Goal: Task Accomplishment & Management: Manage account settings

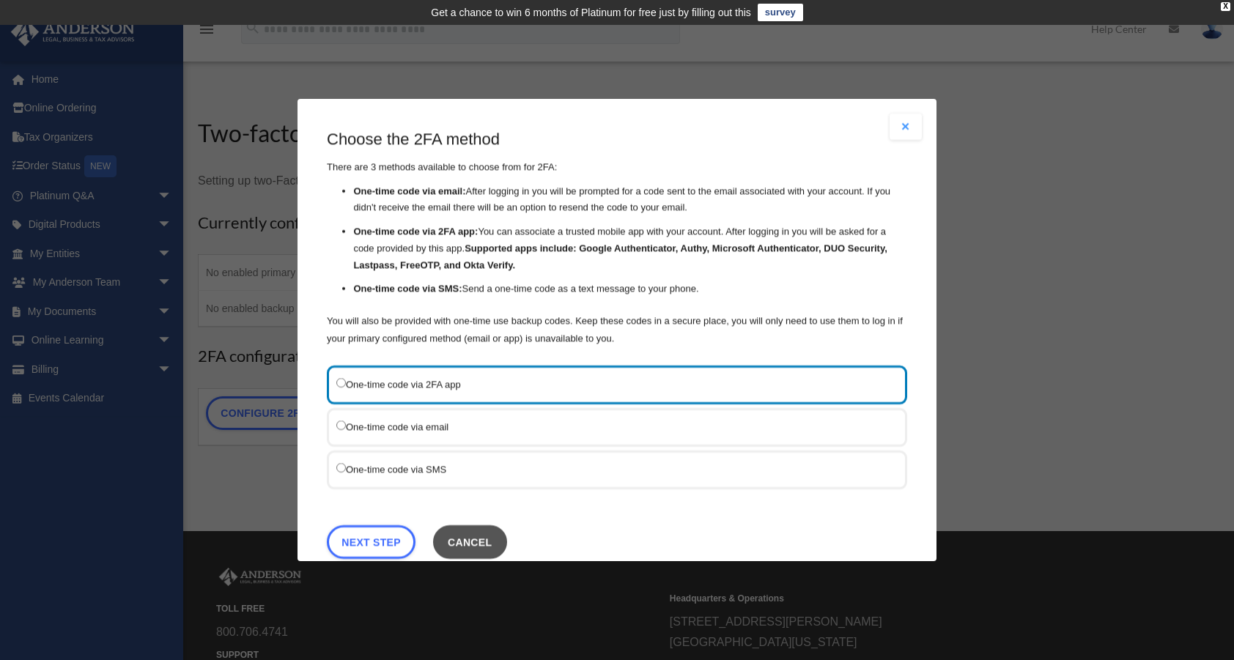
click at [480, 540] on button "Cancel" at bounding box center [470, 542] width 74 height 34
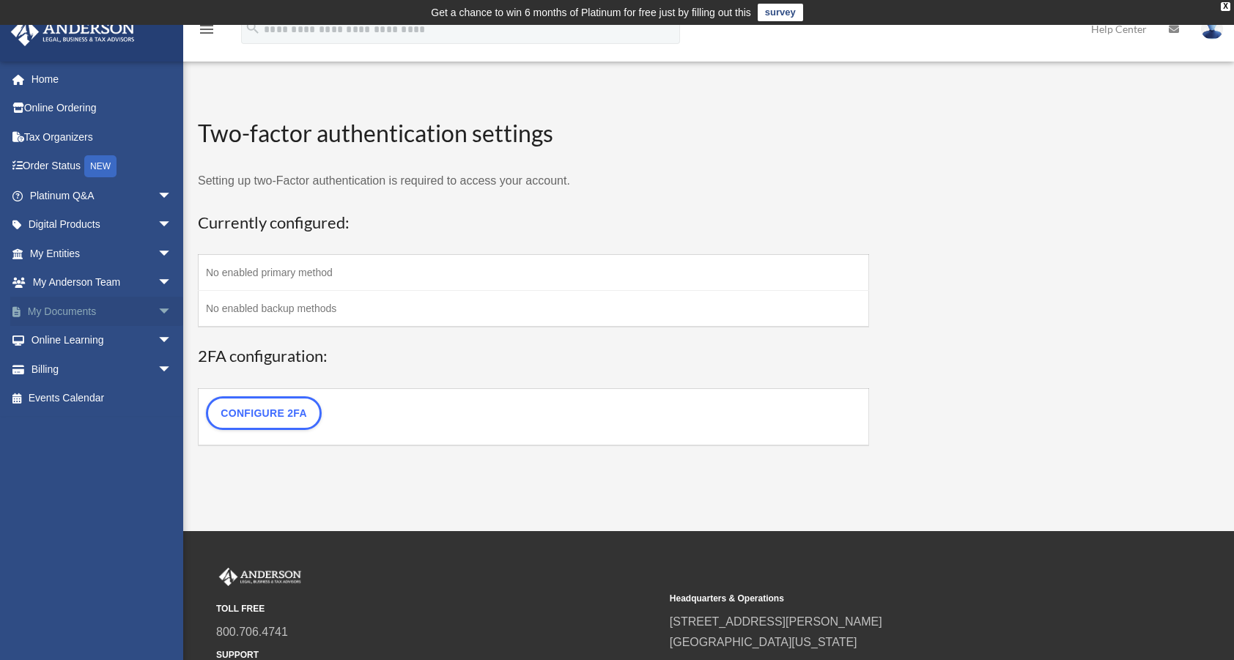
click at [56, 306] on link "My Documents arrow_drop_down" at bounding box center [102, 311] width 184 height 29
click at [56, 308] on link "My Documents arrow_drop_down" at bounding box center [102, 311] width 184 height 29
click at [55, 308] on link "My Documents arrow_drop_down" at bounding box center [102, 311] width 184 height 29
click at [61, 166] on link "Order Status NEW" at bounding box center [102, 167] width 184 height 30
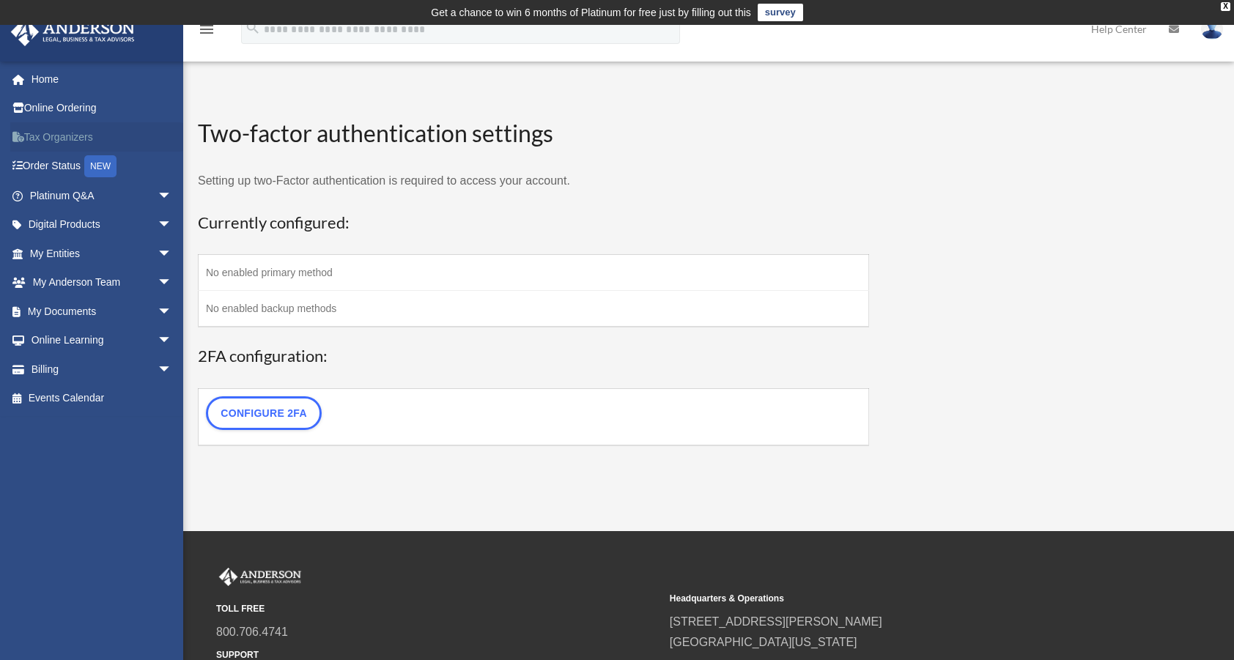
click at [57, 135] on link "Tax Organizers" at bounding box center [102, 136] width 184 height 29
click at [67, 111] on link "Online Ordering" at bounding box center [102, 108] width 184 height 29
click at [50, 83] on link "Home" at bounding box center [102, 78] width 184 height 29
click at [270, 407] on link "Configure 2FA" at bounding box center [264, 413] width 116 height 34
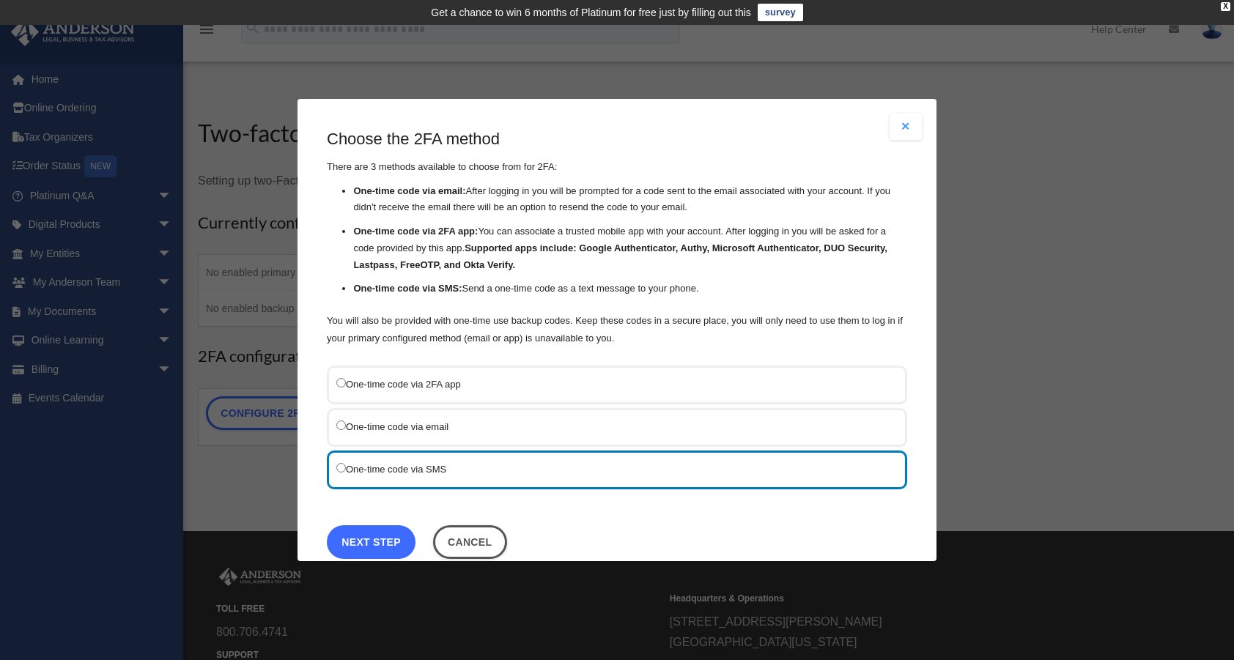
click at [366, 534] on link "Next Step" at bounding box center [371, 542] width 89 height 34
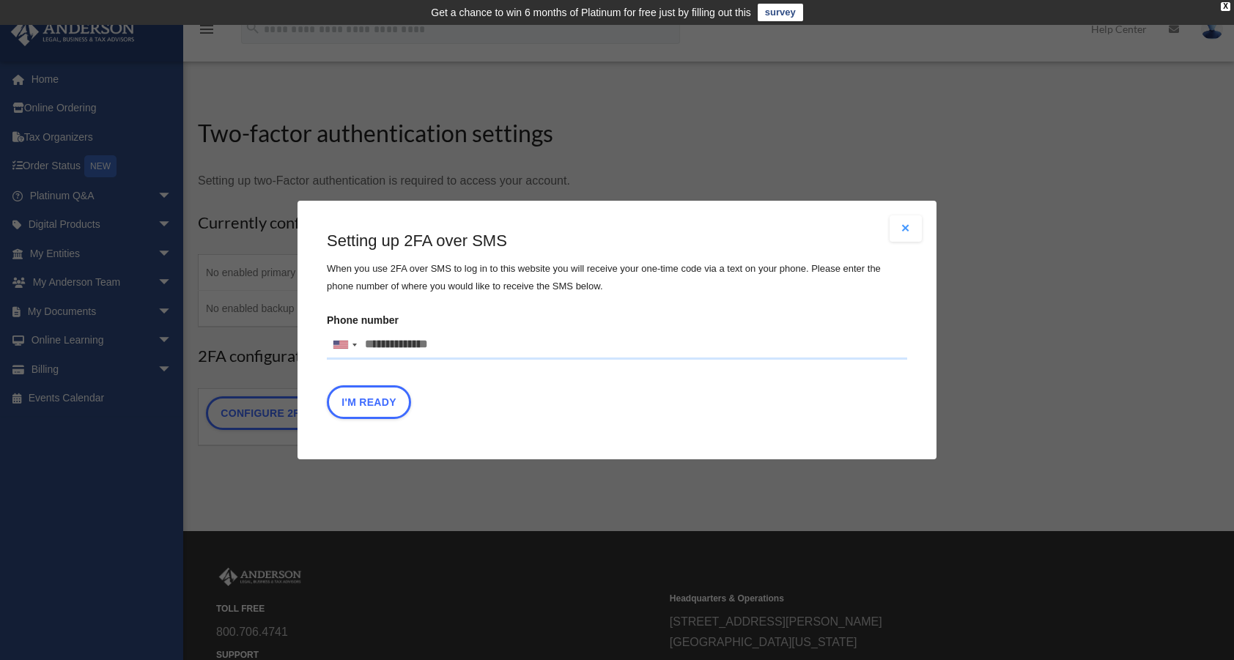
click at [402, 348] on input "Phone number [GEOGRAPHIC_DATA] +1 [GEOGRAPHIC_DATA] +44 [GEOGRAPHIC_DATA] (‫[GE…" at bounding box center [617, 344] width 580 height 29
type input "**********"
click at [379, 406] on button "I'm Ready" at bounding box center [369, 402] width 84 height 34
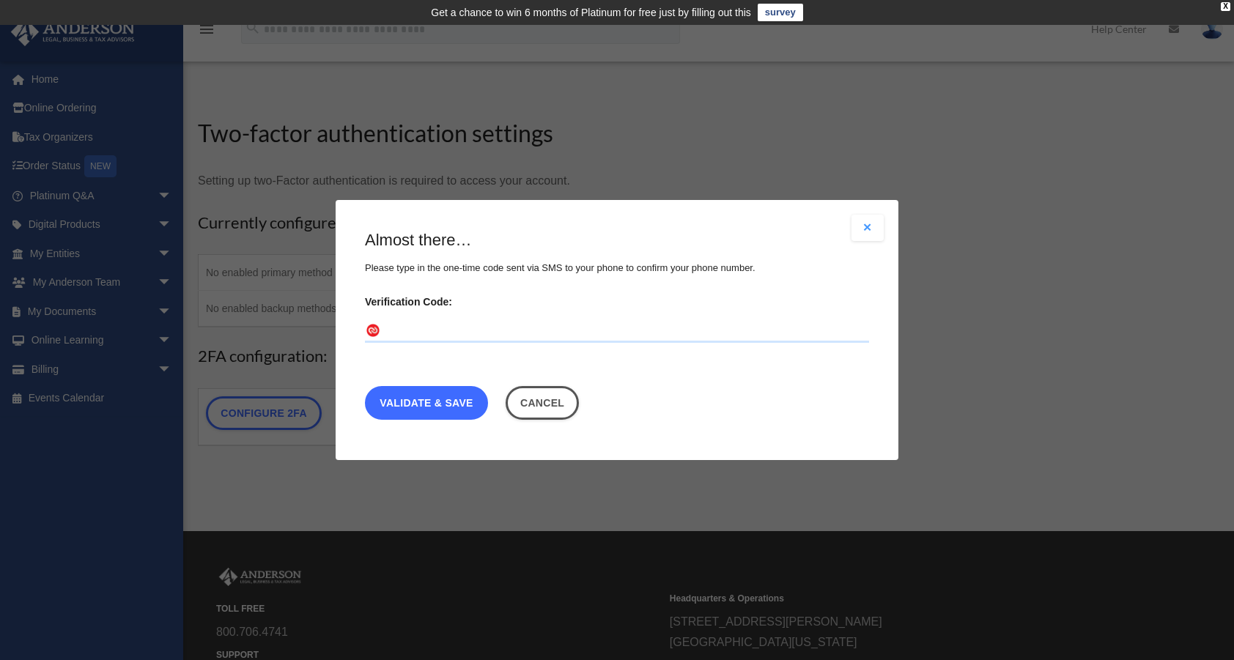
click at [406, 407] on link "Validate & Save" at bounding box center [426, 403] width 123 height 34
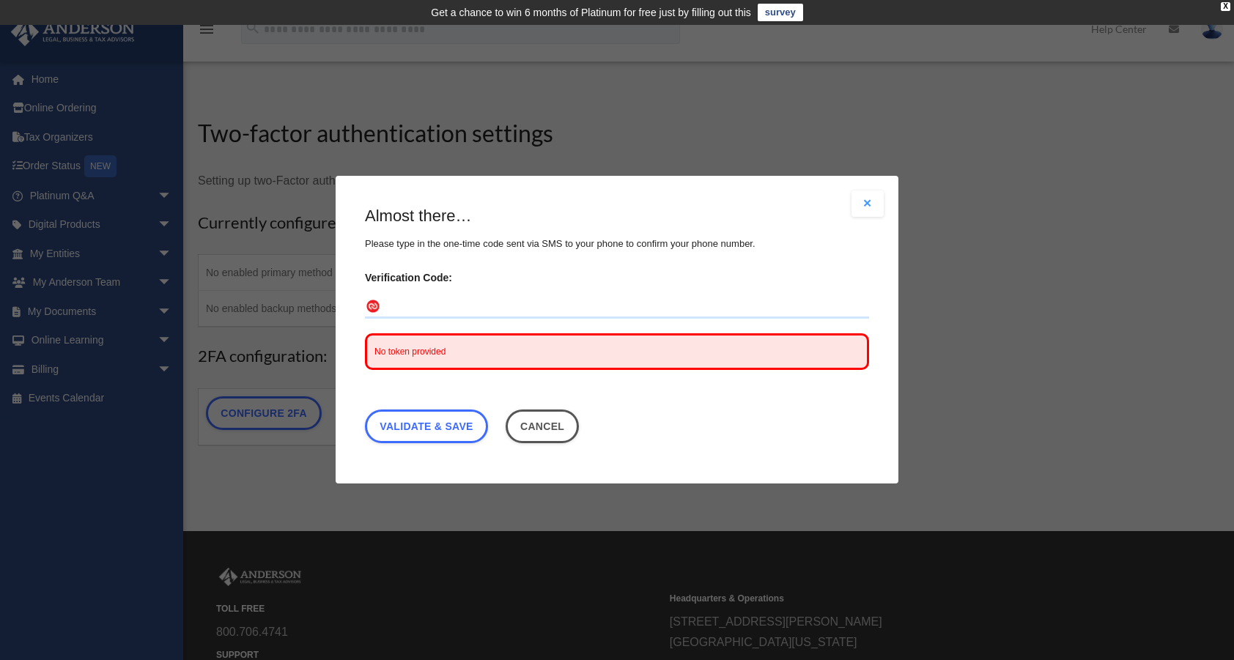
click at [407, 342] on div "No token provided" at bounding box center [617, 352] width 504 height 37
click at [410, 352] on span "No token provided" at bounding box center [409, 352] width 71 height 10
click at [407, 340] on div "No token provided" at bounding box center [617, 352] width 504 height 37
click at [390, 304] on input "Verification Code:" at bounding box center [617, 307] width 504 height 23
type input "******"
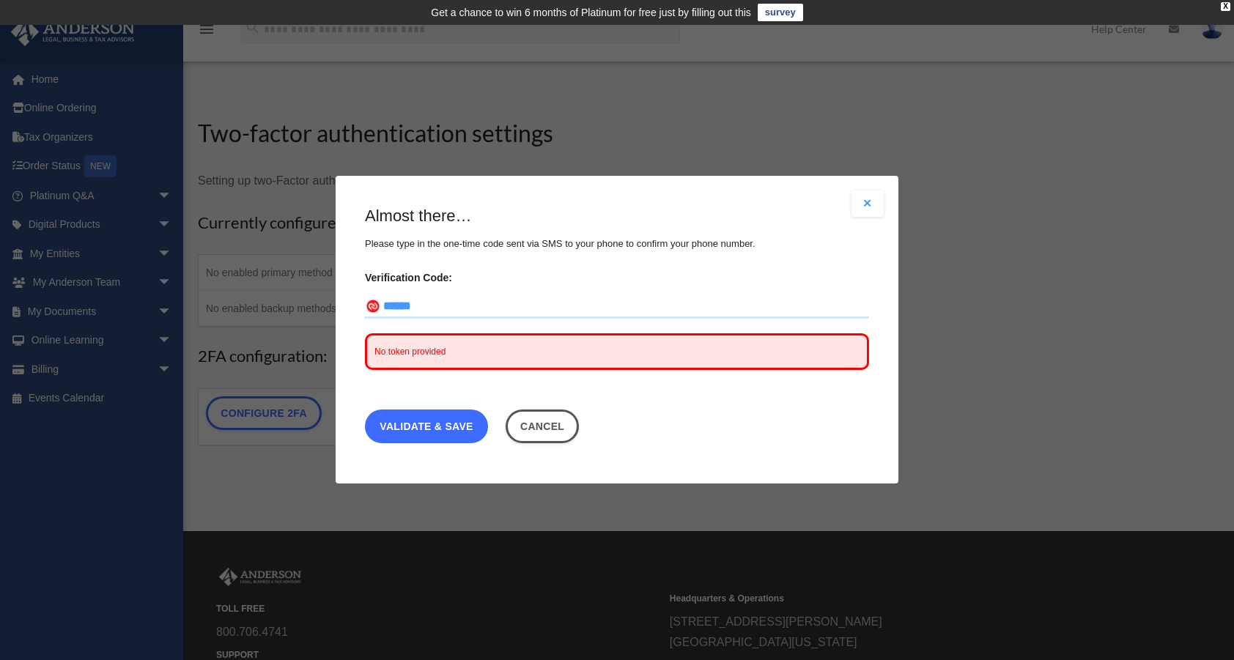
click at [429, 431] on link "Validate & Save" at bounding box center [426, 427] width 123 height 34
click at [446, 427] on link "Validate & Save" at bounding box center [426, 427] width 123 height 34
click at [549, 434] on button "Cancel" at bounding box center [542, 427] width 74 height 34
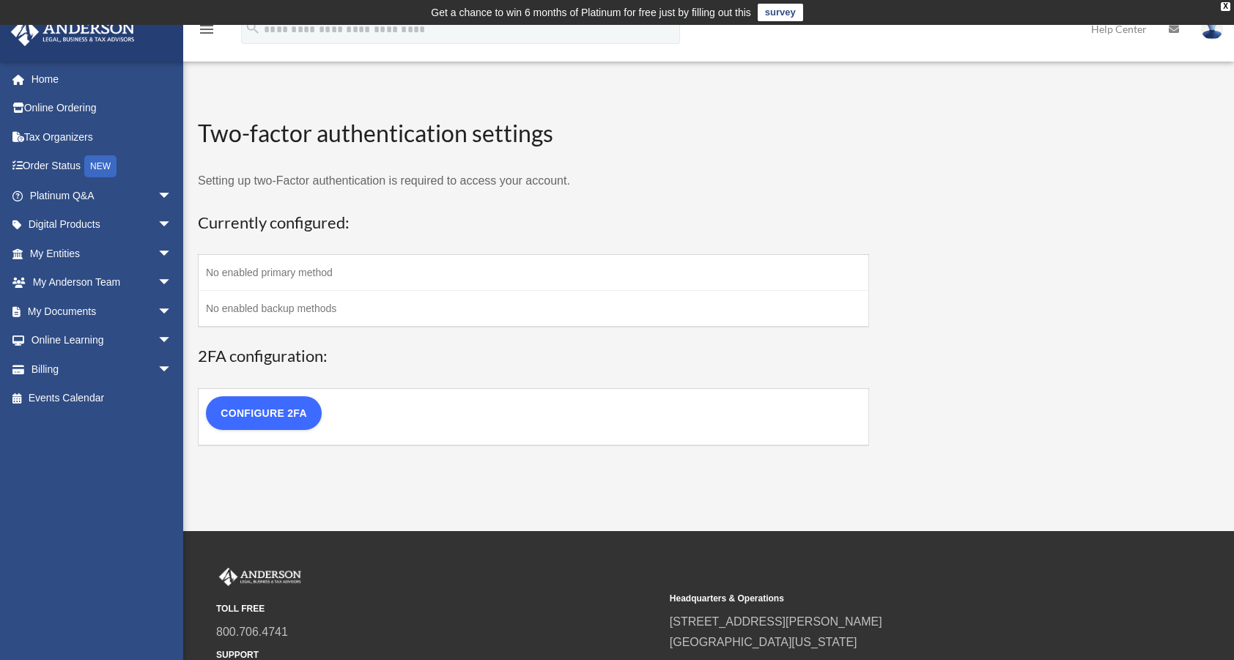
click at [282, 418] on link "Configure 2FA" at bounding box center [264, 413] width 116 height 34
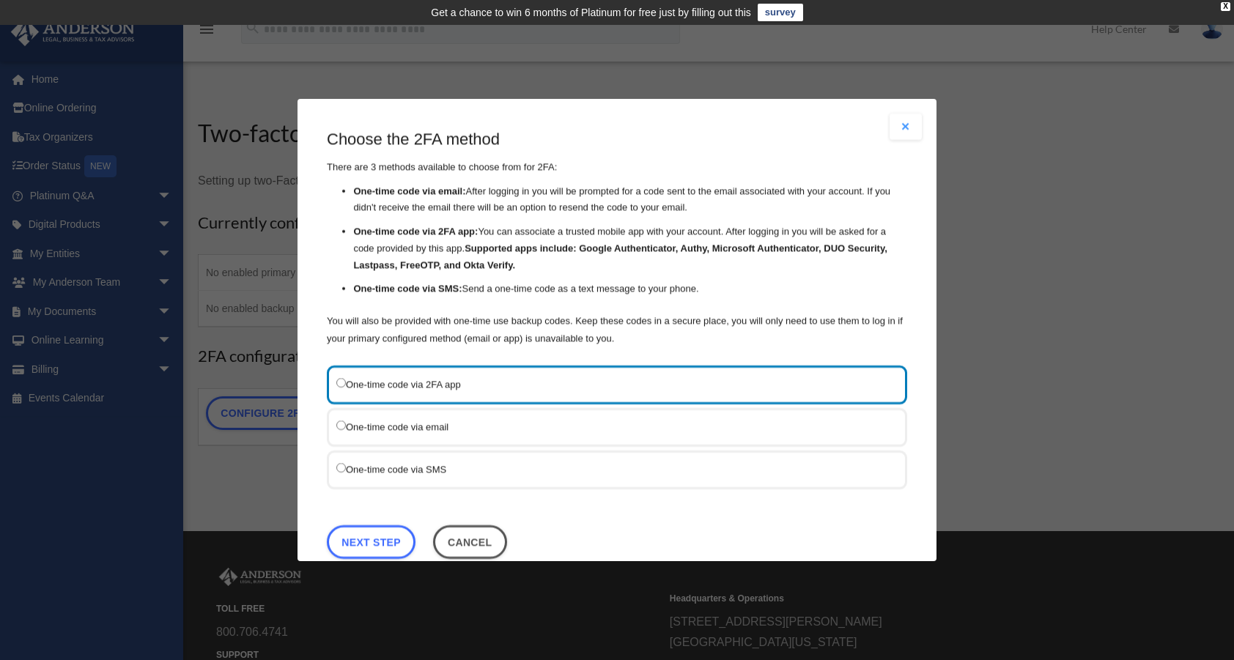
click at [396, 467] on label "One-time code via SMS" at bounding box center [609, 469] width 546 height 18
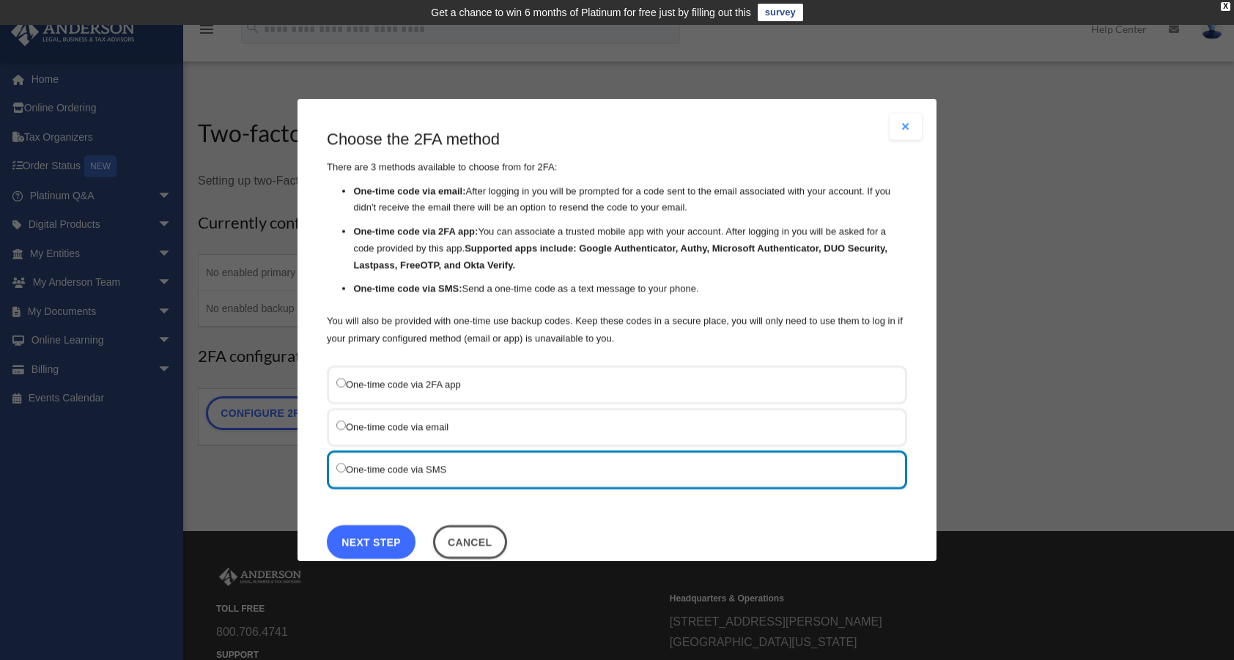
click at [384, 534] on link "Next Step" at bounding box center [371, 542] width 89 height 34
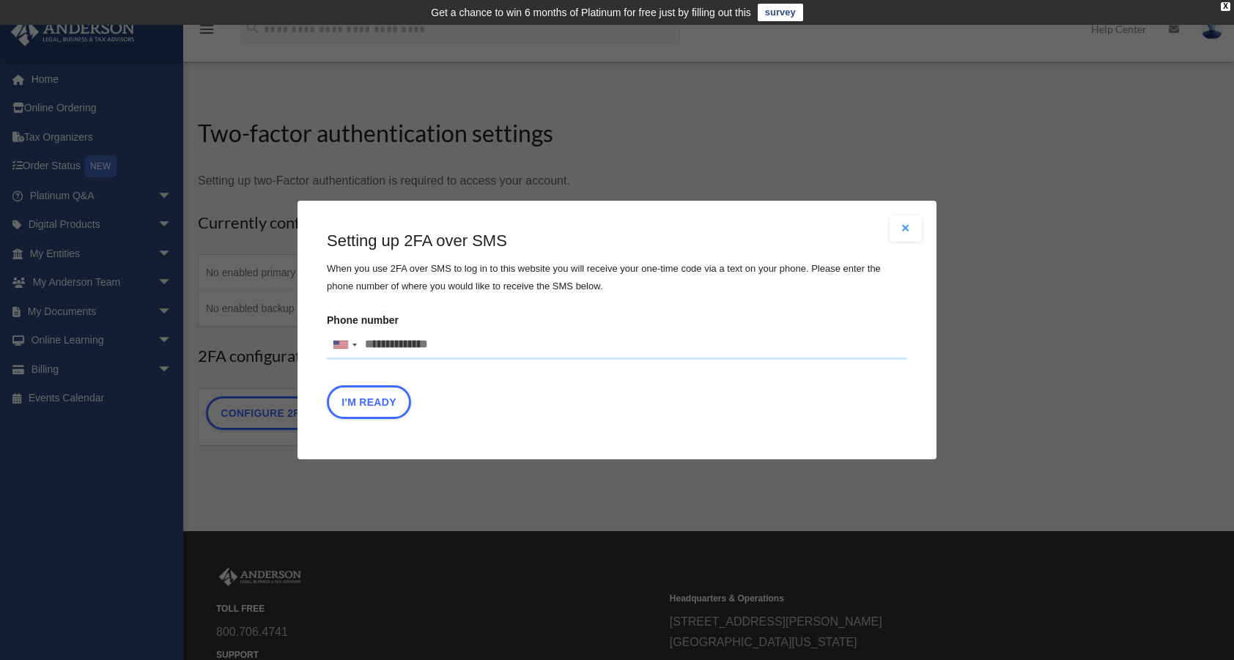
drag, startPoint x: 361, startPoint y: 340, endPoint x: 440, endPoint y: 356, distance: 80.0
click at [440, 356] on input "Phone number [GEOGRAPHIC_DATA] +1 [GEOGRAPHIC_DATA] +44 [GEOGRAPHIC_DATA] (‫[GE…" at bounding box center [617, 344] width 580 height 29
type input "**********"
click at [387, 404] on button "I'm Ready" at bounding box center [369, 402] width 84 height 34
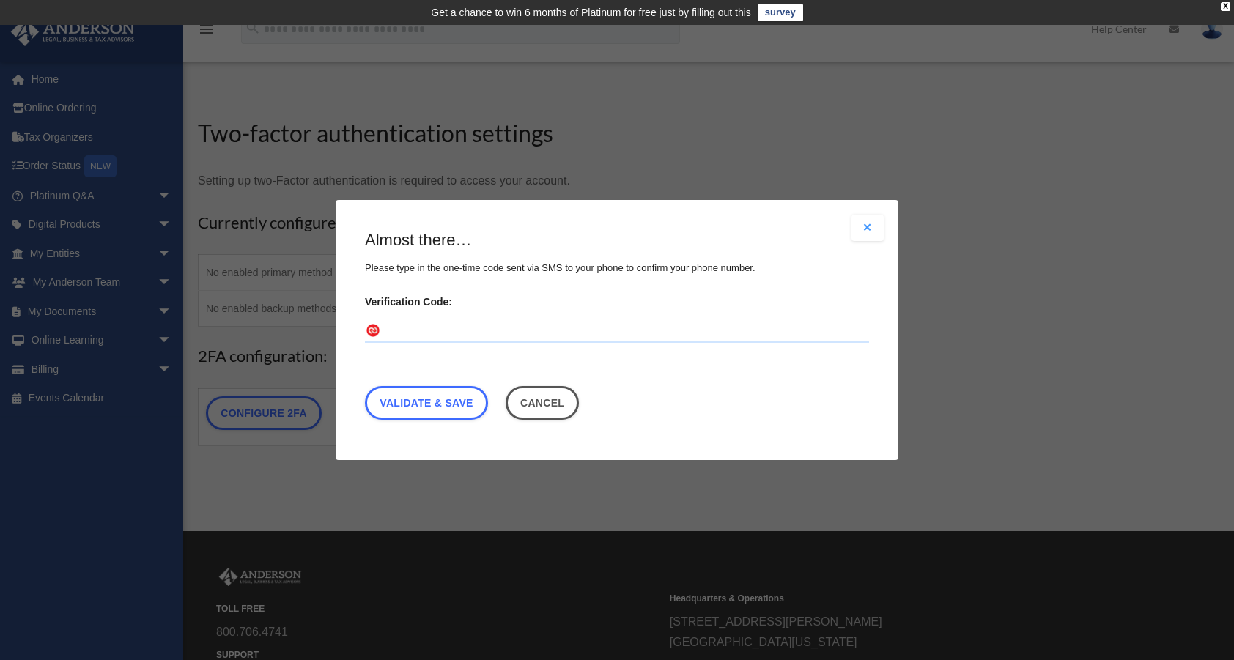
click at [417, 328] on input "Verification Code:" at bounding box center [617, 330] width 504 height 23
type input "******"
click at [448, 393] on link "Validate & Save" at bounding box center [426, 403] width 123 height 34
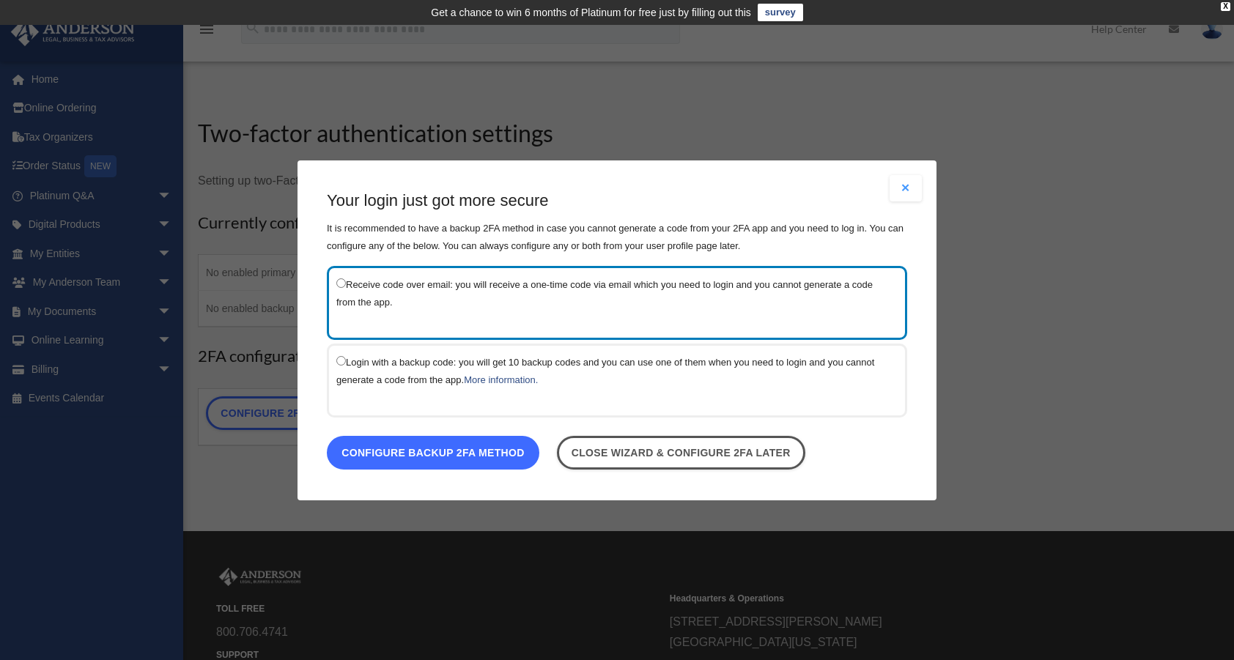
click at [407, 458] on link "Configure backup 2FA method" at bounding box center [433, 452] width 212 height 34
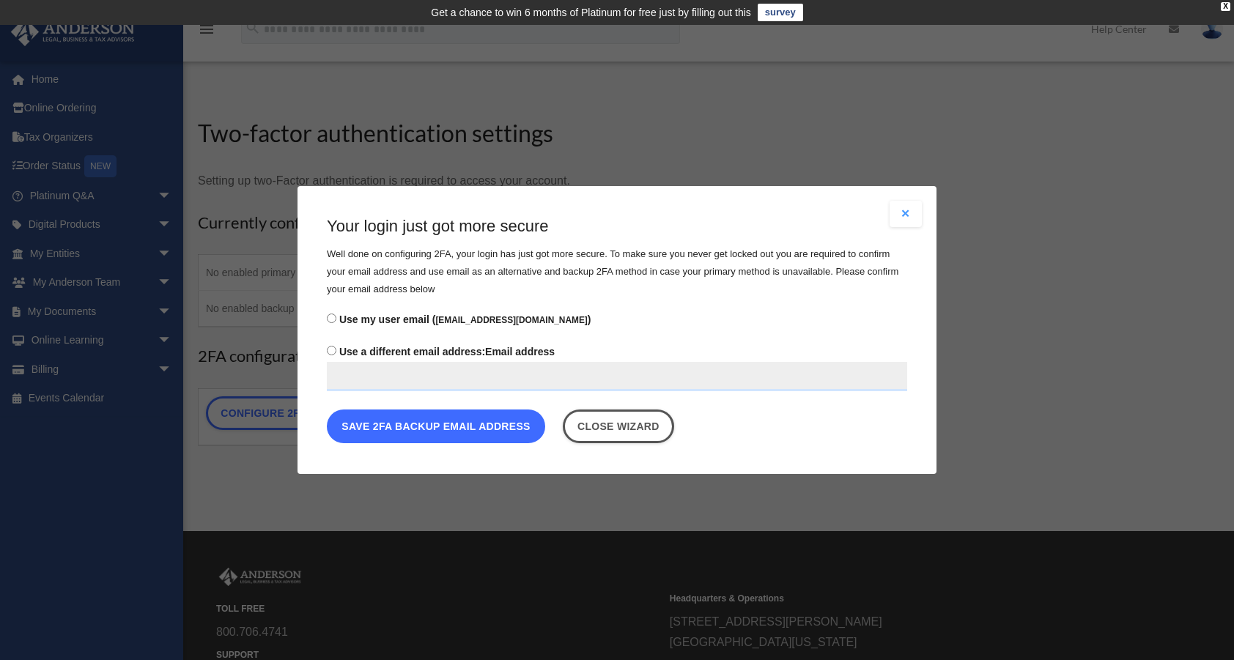
click at [453, 425] on button "Save 2FA backup email address" at bounding box center [436, 426] width 218 height 34
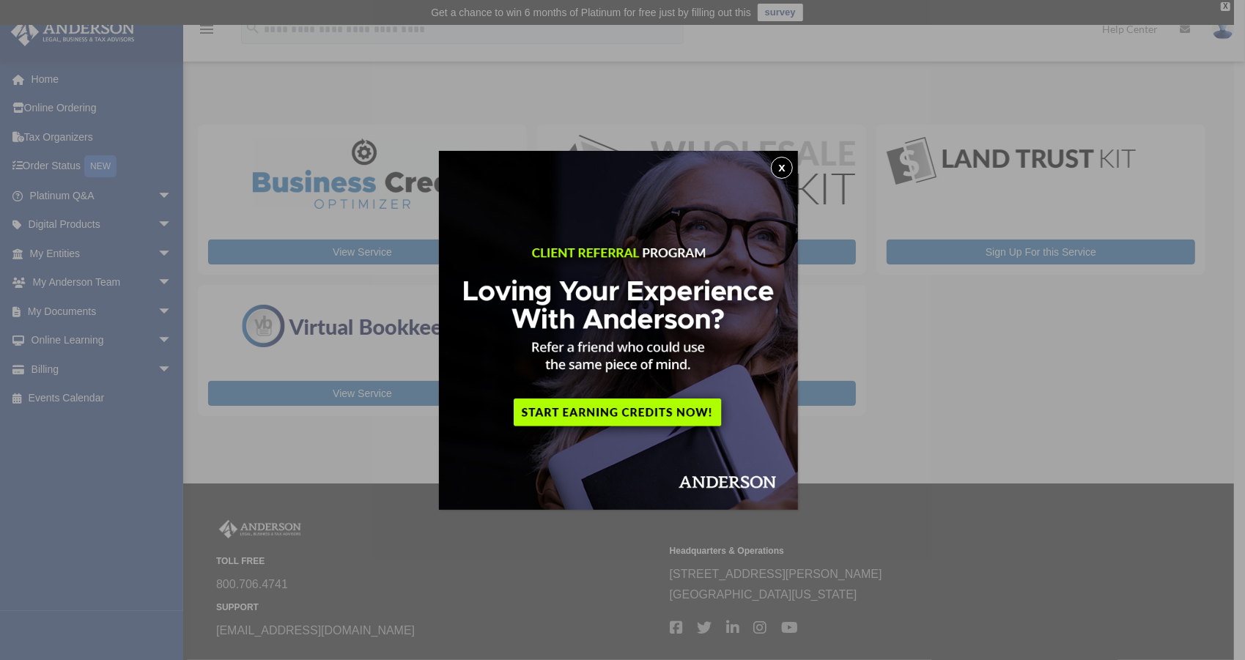
click at [789, 170] on button "x" at bounding box center [782, 168] width 22 height 22
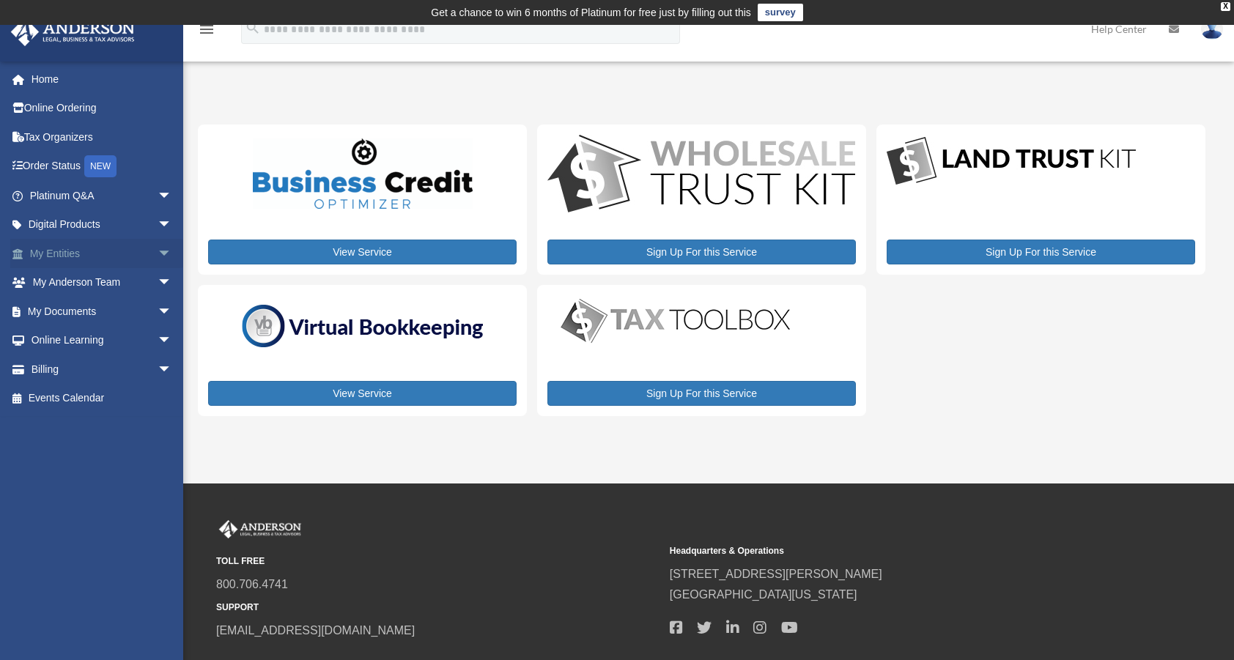
click at [157, 249] on span "arrow_drop_down" at bounding box center [171, 254] width 29 height 30
